Goal: Navigation & Orientation: Go to known website

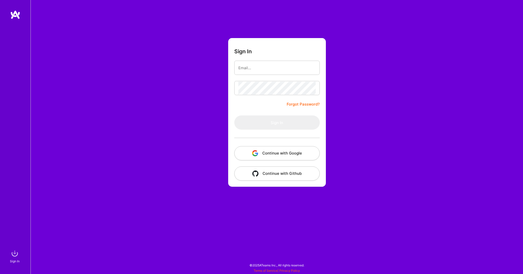
click at [278, 156] on button "Continue with Google" at bounding box center [276, 153] width 85 height 14
